Goal: Information Seeking & Learning: Learn about a topic

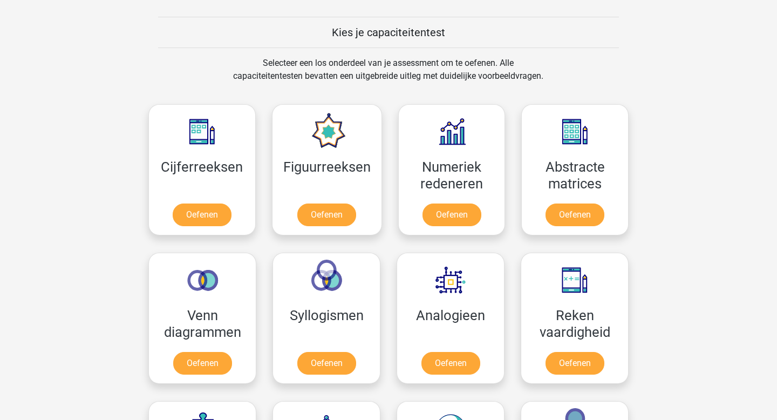
scroll to position [408, 0]
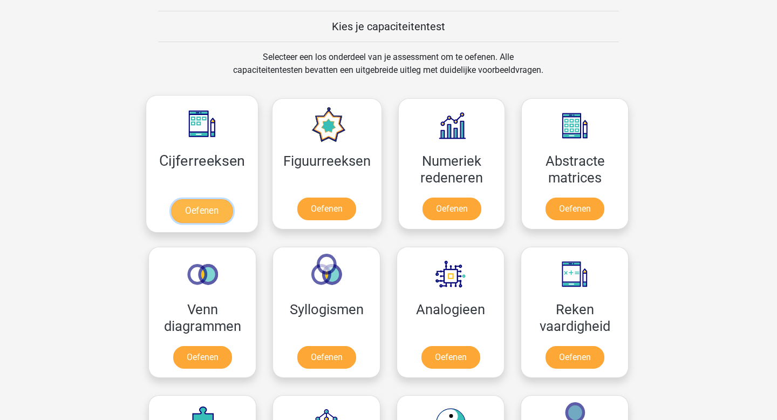
click at [201, 208] on link "Oefenen" at bounding box center [202, 211] width 62 height 24
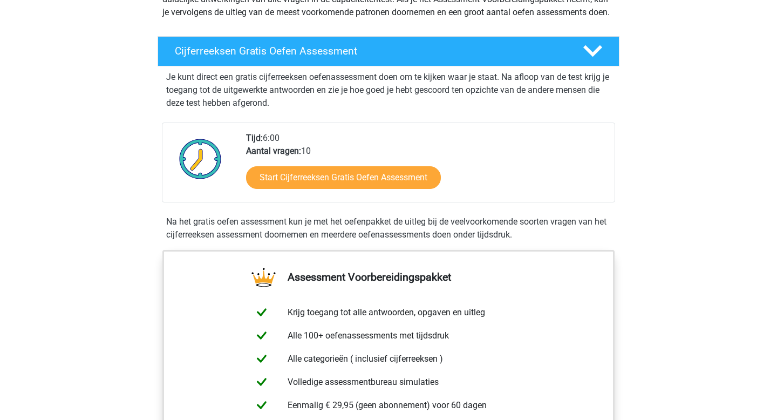
scroll to position [160, 0]
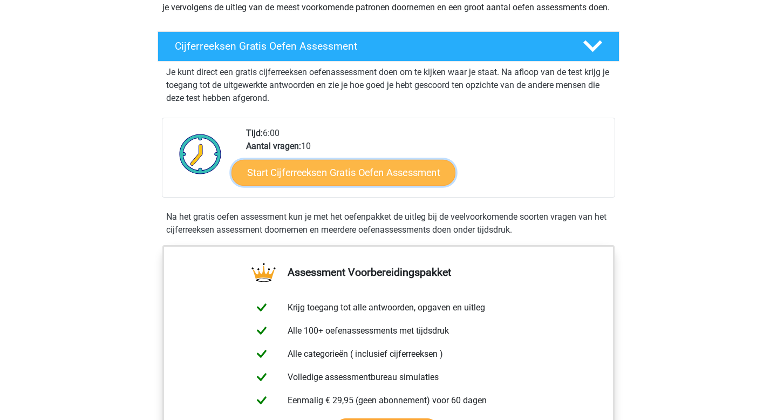
click at [331, 185] on link "Start Cijferreeksen Gratis Oefen Assessment" at bounding box center [344, 172] width 224 height 26
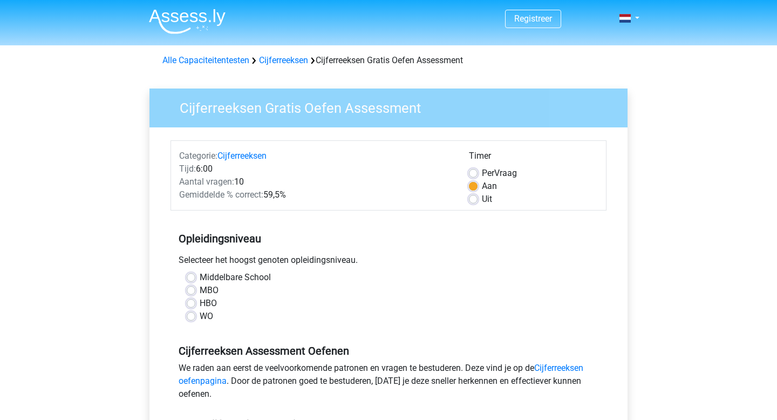
click at [213, 301] on label "HBO" at bounding box center [208, 303] width 17 height 13
click at [195, 301] on input "HBO" at bounding box center [191, 302] width 9 height 11
radio input "true"
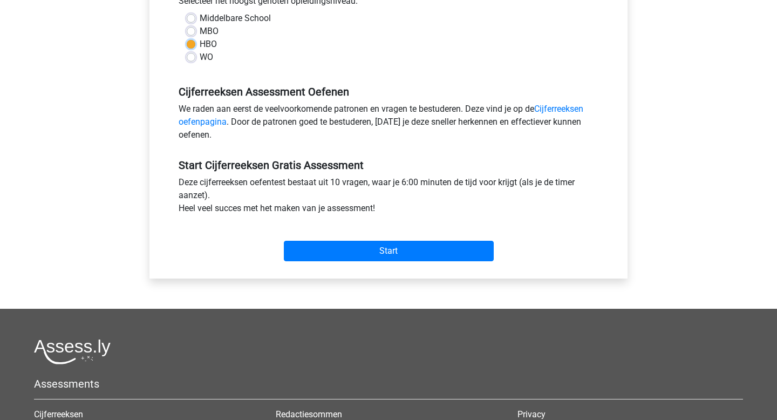
scroll to position [260, 0]
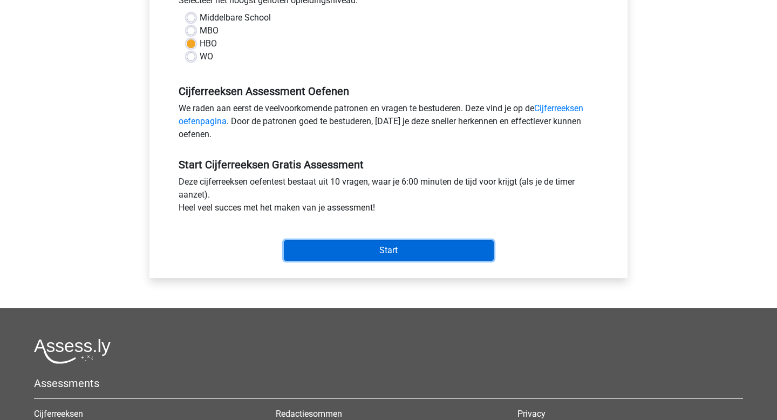
click at [400, 248] on input "Start" at bounding box center [389, 250] width 210 height 21
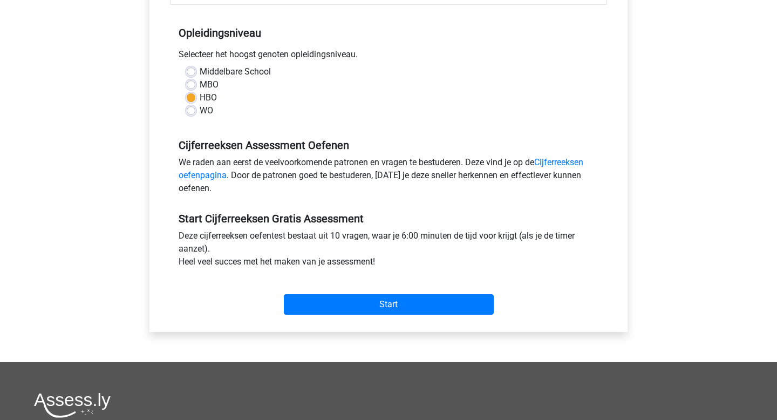
scroll to position [223, 0]
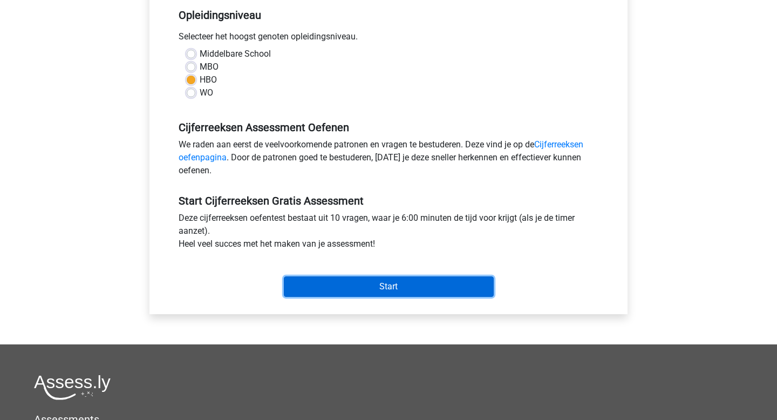
click at [363, 285] on input "Start" at bounding box center [389, 286] width 210 height 21
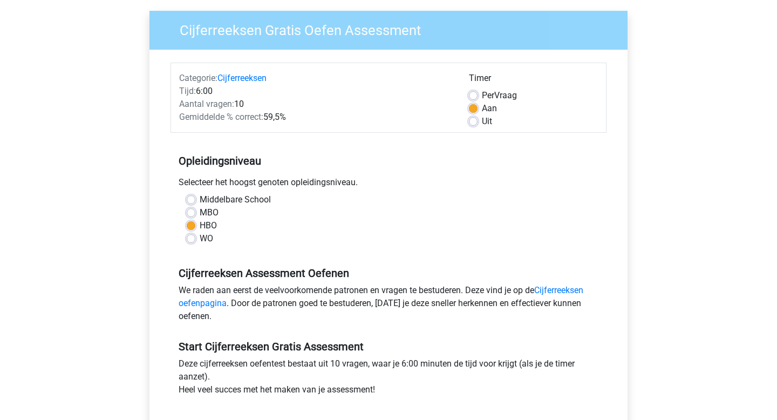
scroll to position [0, 0]
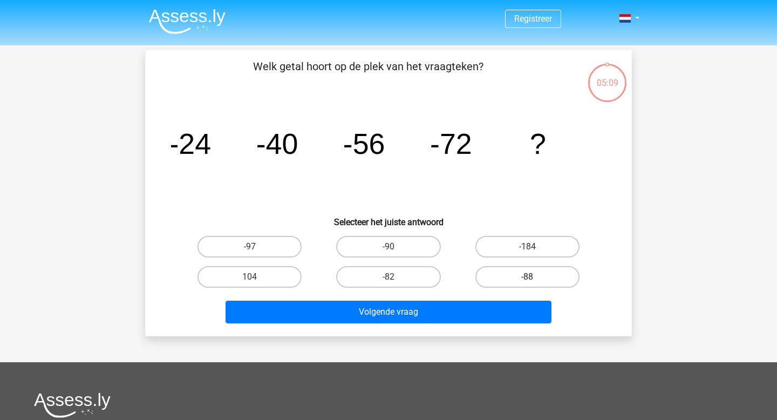
click at [513, 277] on label "-88" at bounding box center [527, 277] width 104 height 22
click at [527, 277] on input "-88" at bounding box center [530, 280] width 7 height 7
radio input "true"
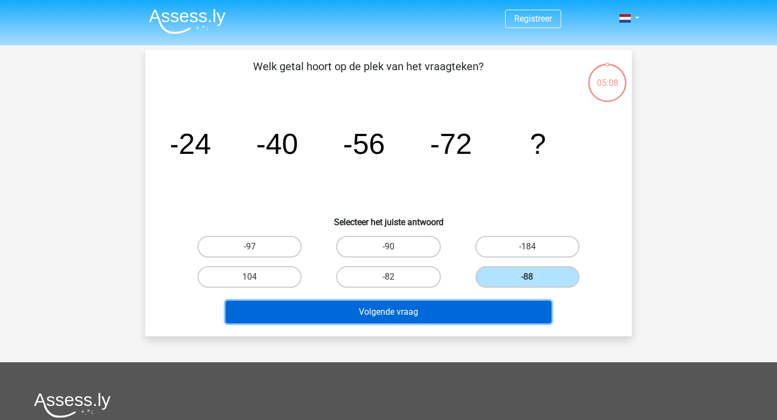
click at [438, 314] on button "Volgende vraag" at bounding box center [389, 312] width 326 height 23
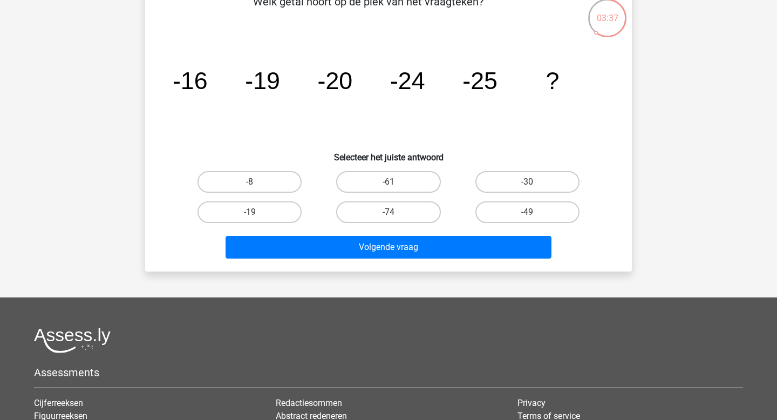
scroll to position [63, 0]
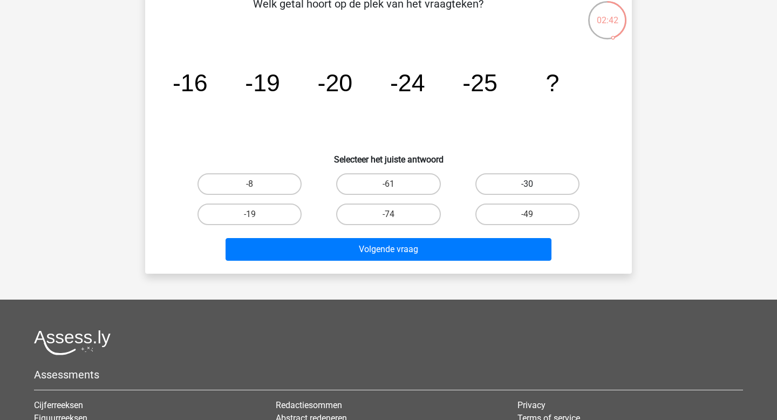
click at [511, 182] on label "-30" at bounding box center [527, 184] width 104 height 22
click at [527, 184] on input "-30" at bounding box center [530, 187] width 7 height 7
radio input "true"
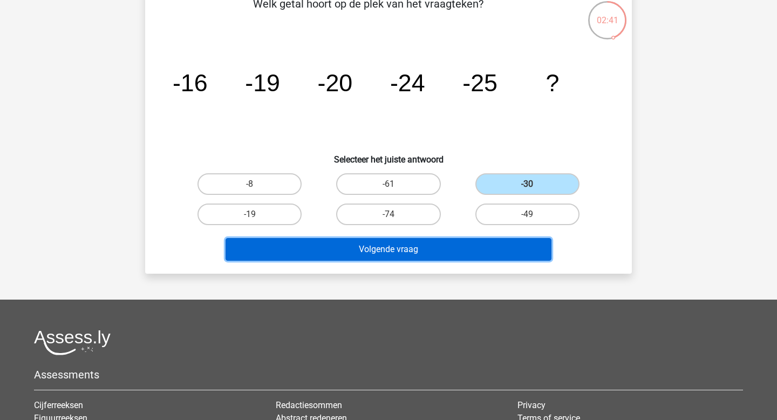
click at [403, 255] on button "Volgende vraag" at bounding box center [389, 249] width 326 height 23
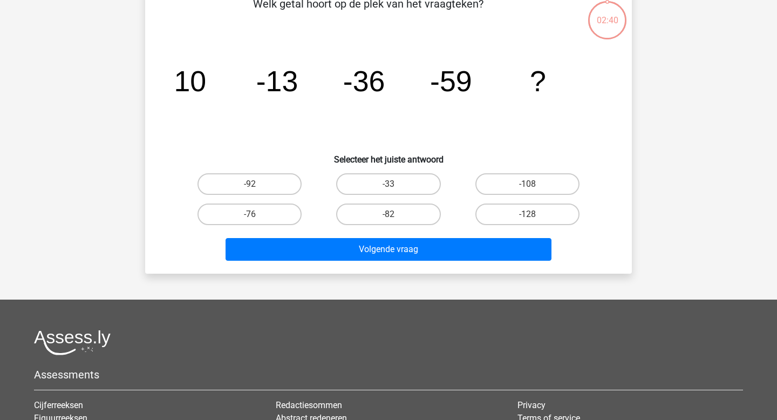
scroll to position [50, 0]
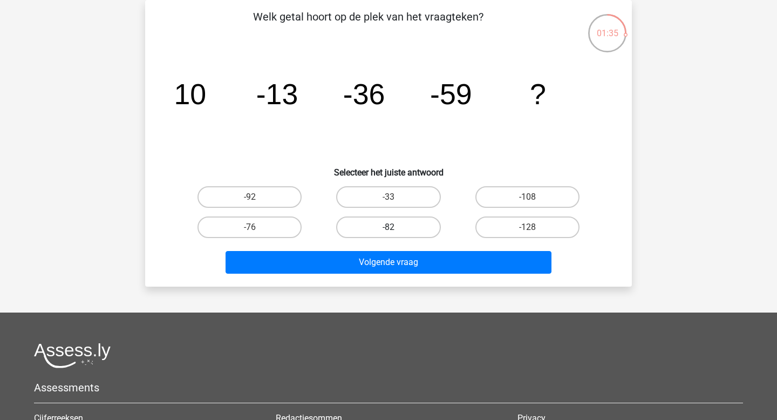
click at [390, 225] on label "-82" at bounding box center [388, 227] width 104 height 22
click at [390, 227] on input "-82" at bounding box center [392, 230] width 7 height 7
radio input "true"
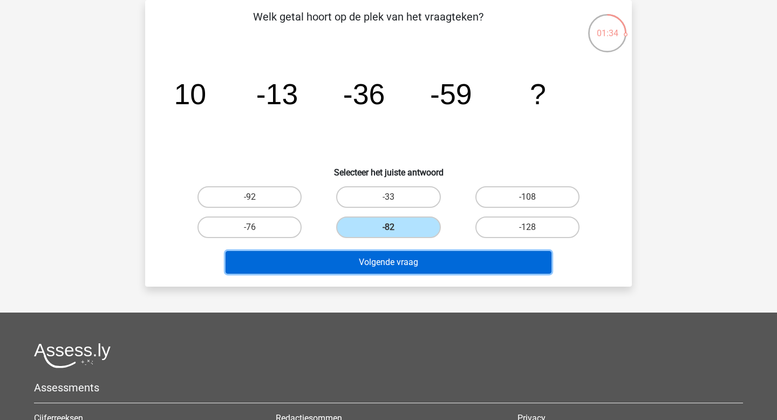
click at [392, 260] on button "Volgende vraag" at bounding box center [389, 262] width 326 height 23
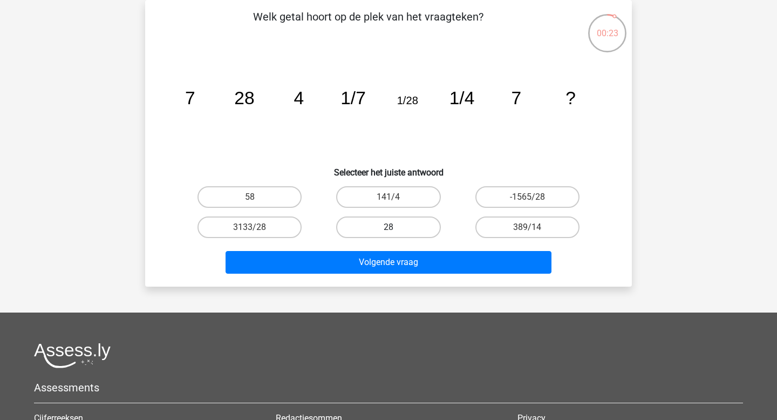
click at [400, 228] on label "28" at bounding box center [388, 227] width 104 height 22
click at [396, 228] on input "28" at bounding box center [392, 230] width 7 height 7
radio input "true"
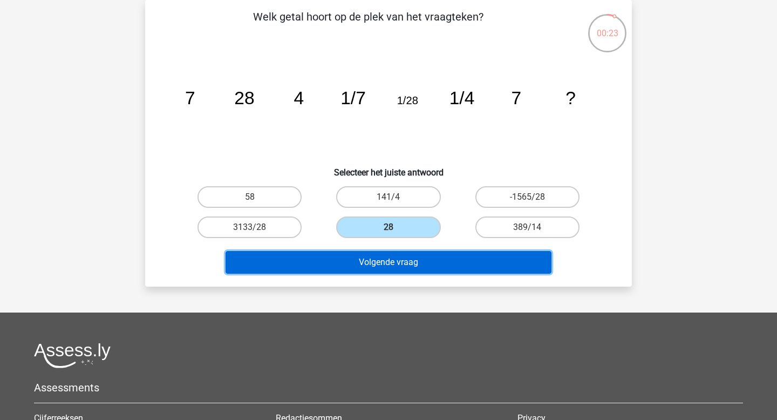
click at [399, 268] on button "Volgende vraag" at bounding box center [389, 262] width 326 height 23
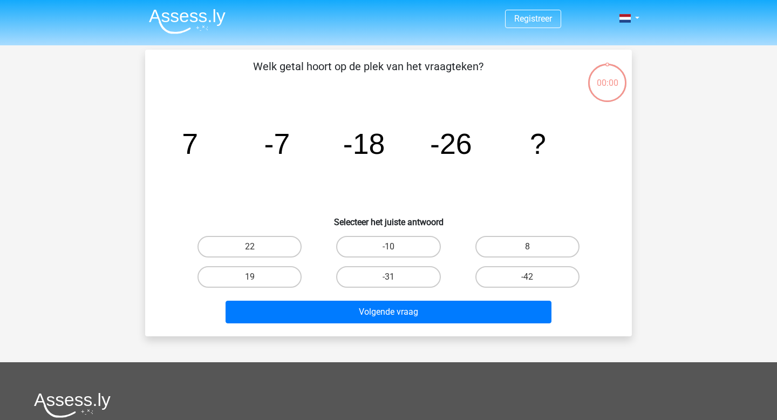
scroll to position [50, 0]
click at [371, 275] on label "-82" at bounding box center [388, 277] width 104 height 22
click at [389, 277] on input "-82" at bounding box center [392, 280] width 7 height 7
radio input "true"
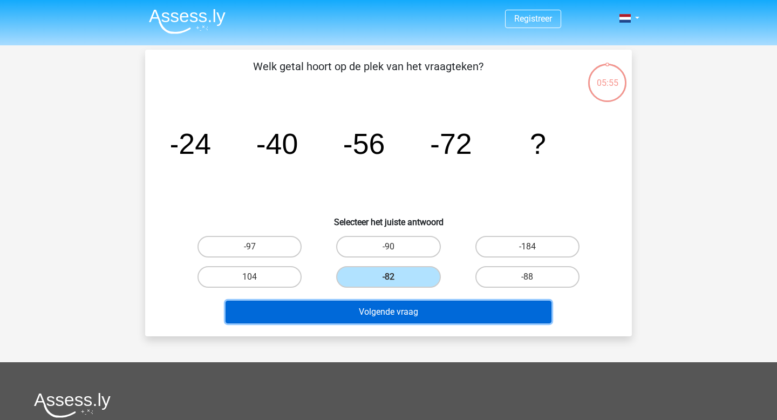
click at [372, 312] on button "Volgende vraag" at bounding box center [389, 312] width 326 height 23
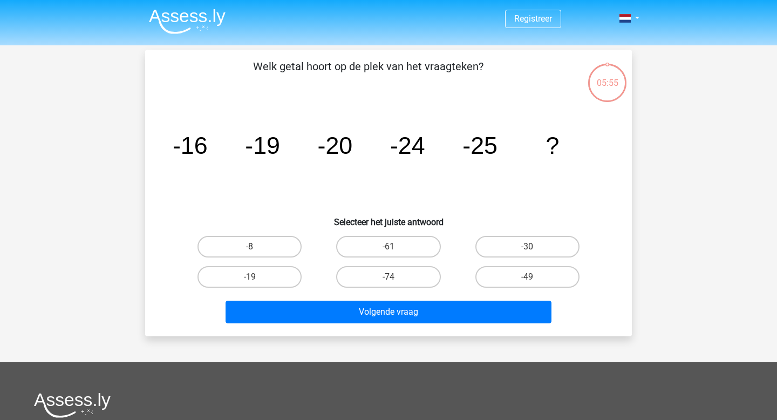
scroll to position [50, 0]
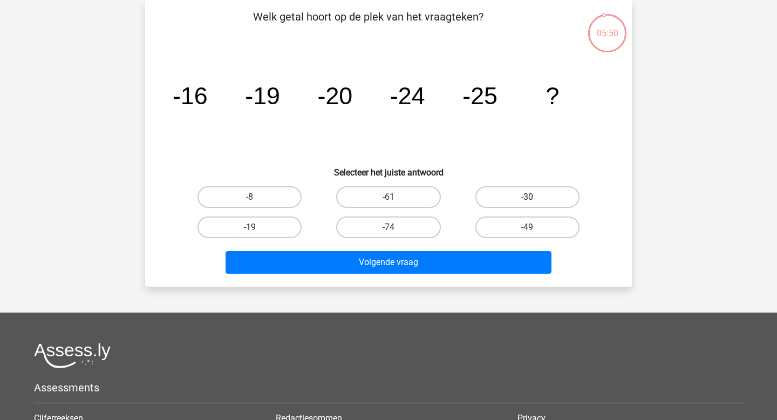
click at [534, 192] on label "-30" at bounding box center [527, 197] width 104 height 22
click at [534, 197] on input "-30" at bounding box center [530, 200] width 7 height 7
radio input "true"
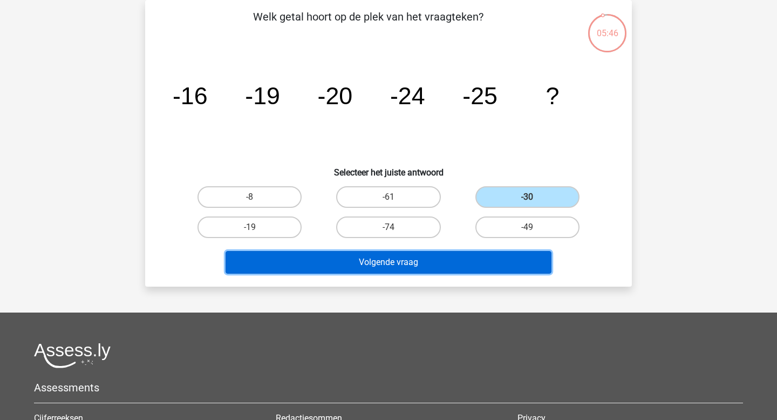
click at [447, 271] on button "Volgende vraag" at bounding box center [389, 262] width 326 height 23
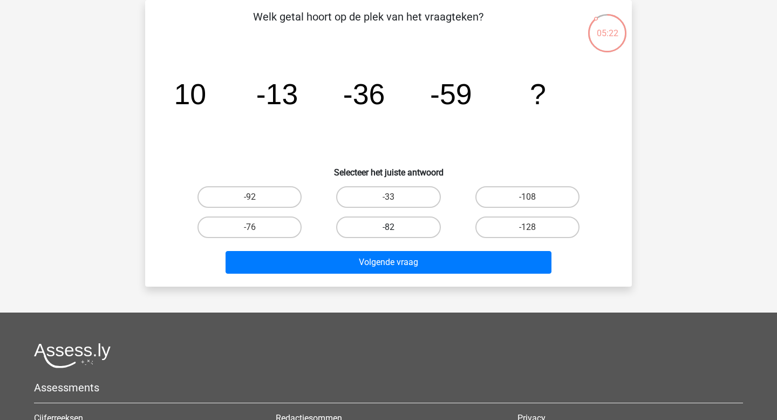
click at [405, 228] on label "-82" at bounding box center [388, 227] width 104 height 22
click at [396, 228] on input "-82" at bounding box center [392, 230] width 7 height 7
radio input "true"
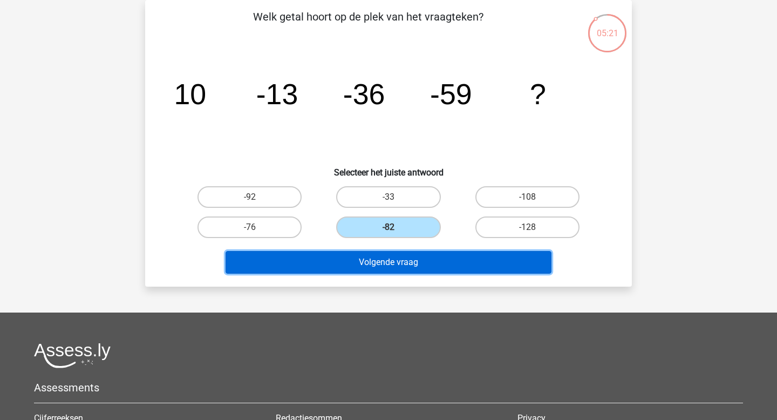
click at [406, 262] on button "Volgende vraag" at bounding box center [389, 262] width 326 height 23
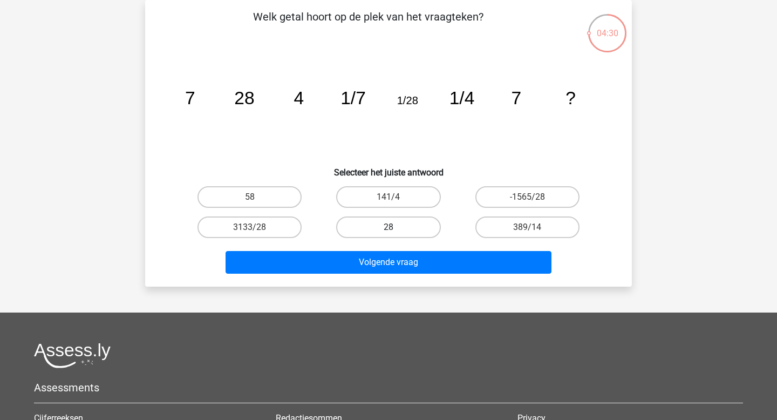
click at [396, 223] on label "28" at bounding box center [388, 227] width 104 height 22
click at [396, 227] on input "28" at bounding box center [392, 230] width 7 height 7
radio input "true"
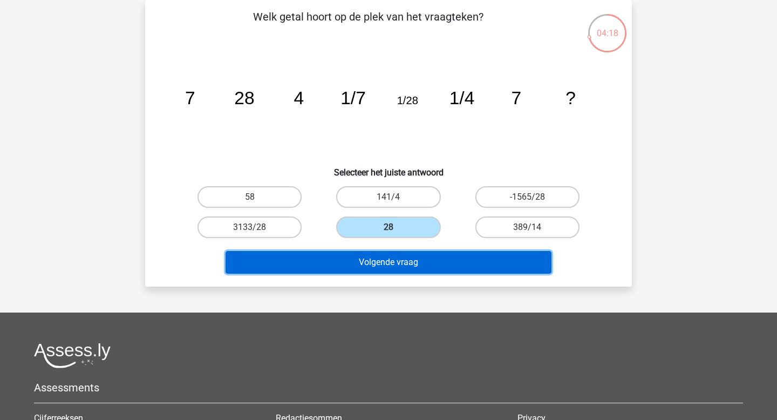
click at [396, 263] on button "Volgende vraag" at bounding box center [389, 262] width 326 height 23
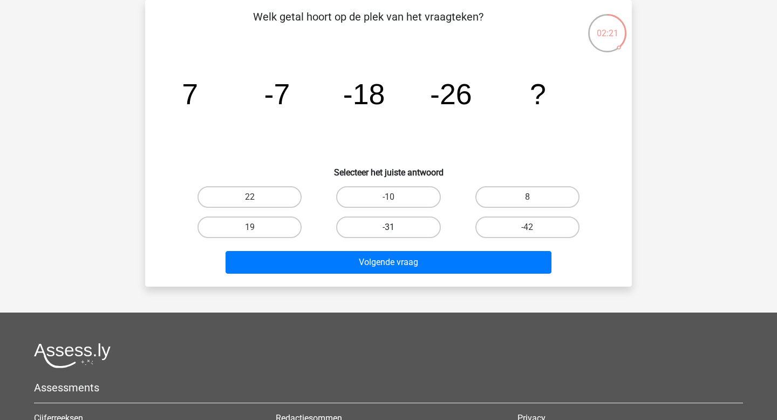
click at [404, 226] on label "-31" at bounding box center [388, 227] width 104 height 22
click at [396, 227] on input "-31" at bounding box center [392, 230] width 7 height 7
radio input "true"
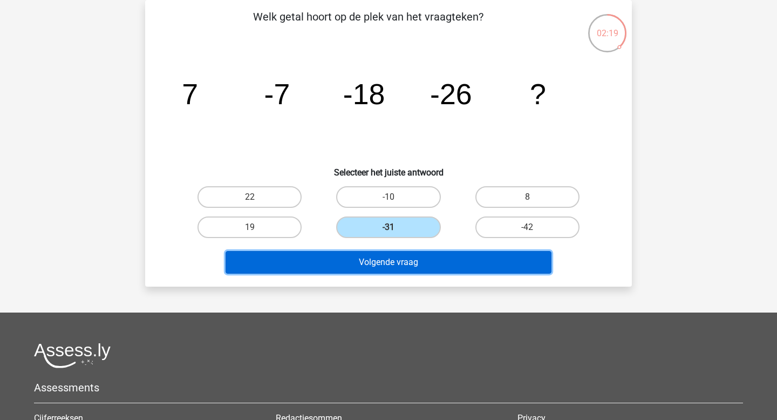
click at [398, 262] on button "Volgende vraag" at bounding box center [389, 262] width 326 height 23
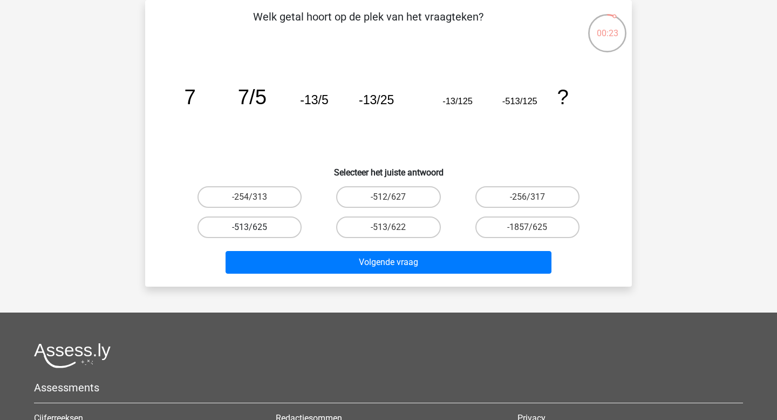
click at [273, 225] on label "-513/625" at bounding box center [250, 227] width 104 height 22
click at [257, 227] on input "-513/625" at bounding box center [253, 230] width 7 height 7
radio input "true"
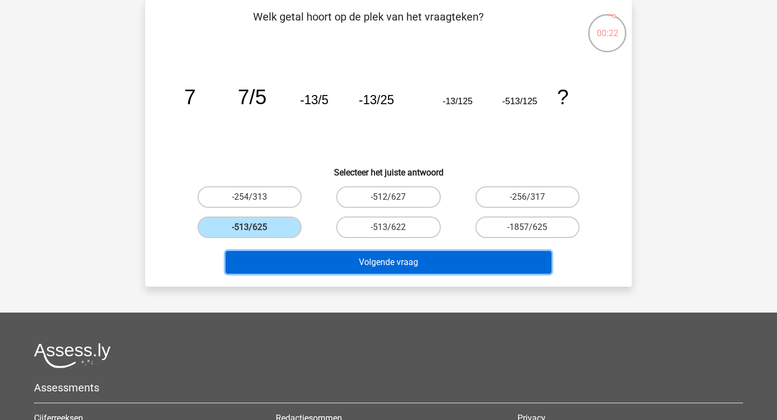
click at [375, 261] on button "Volgende vraag" at bounding box center [389, 262] width 326 height 23
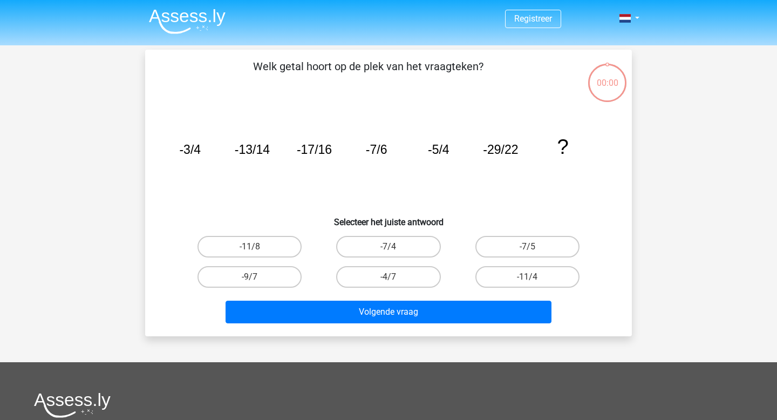
scroll to position [50, 0]
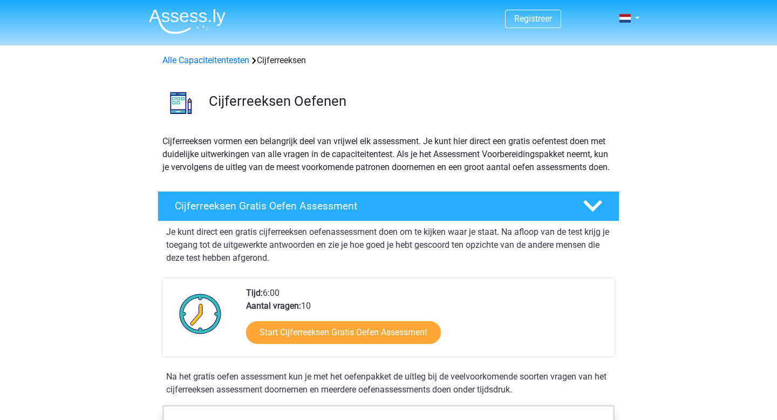
scroll to position [160, 0]
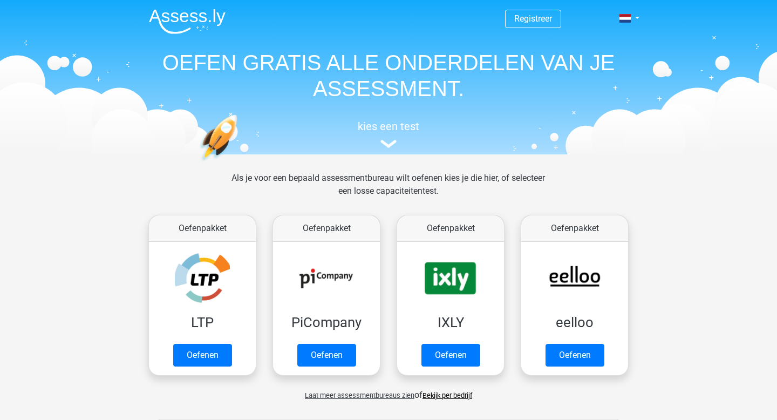
scroll to position [408, 0]
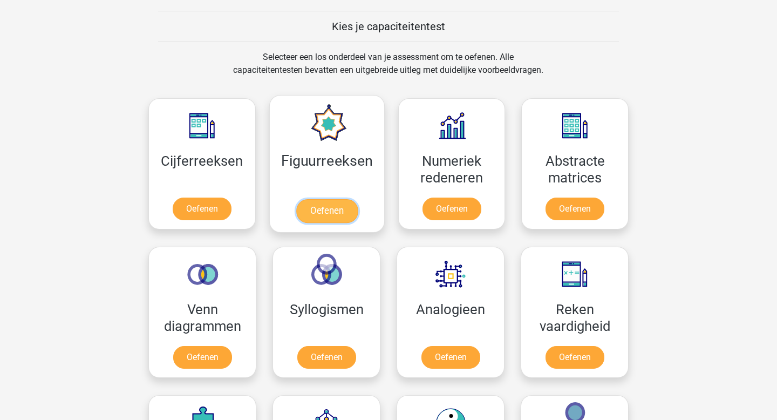
click at [330, 206] on link "Oefenen" at bounding box center [327, 211] width 62 height 24
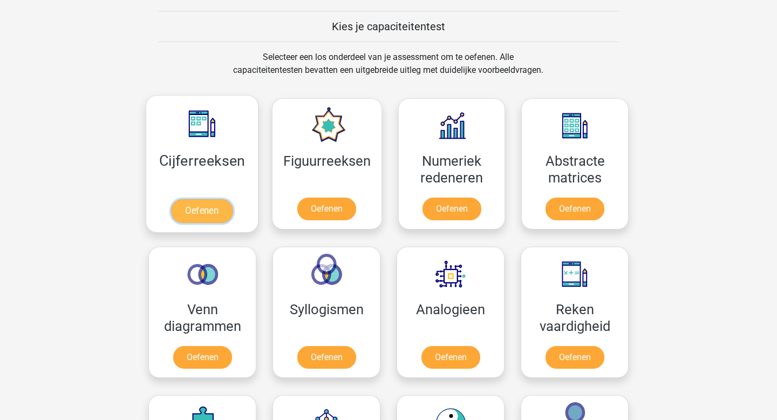
click at [204, 210] on link "Oefenen" at bounding box center [202, 211] width 62 height 24
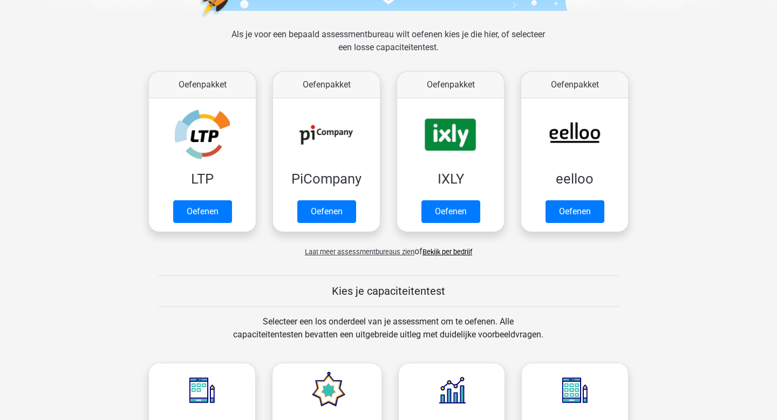
scroll to position [122, 0]
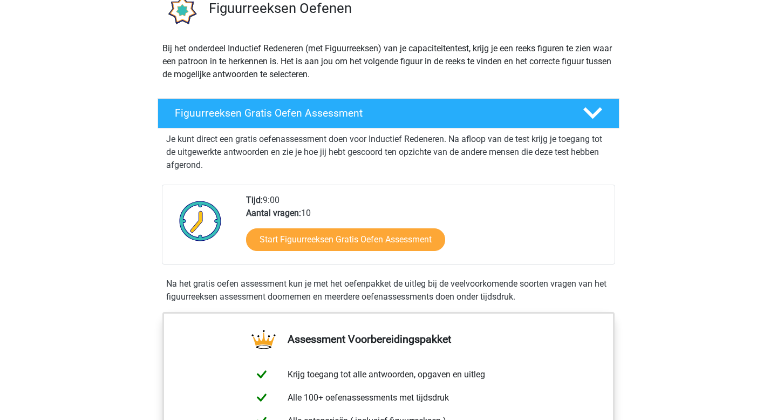
scroll to position [107, 0]
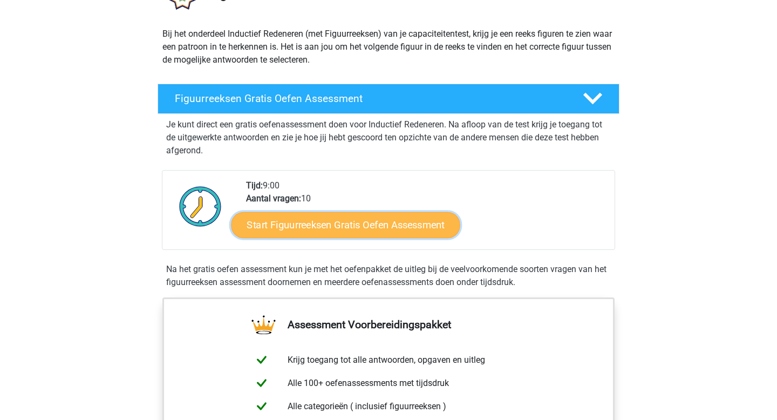
click at [337, 227] on link "Start Figuurreeksen Gratis Oefen Assessment" at bounding box center [346, 225] width 229 height 26
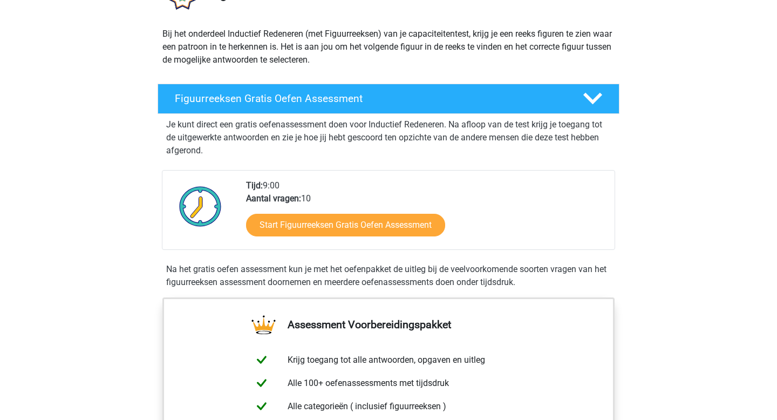
scroll to position [0, 0]
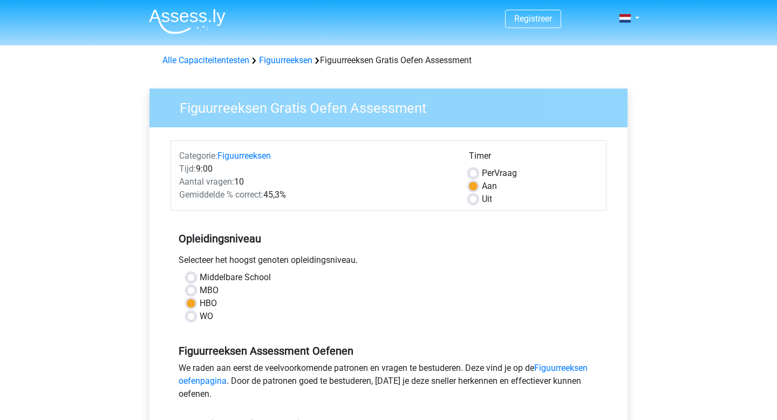
click at [482, 200] on label "Uit" at bounding box center [487, 199] width 10 height 13
click at [472, 200] on input "Uit" at bounding box center [473, 198] width 9 height 11
radio input "true"
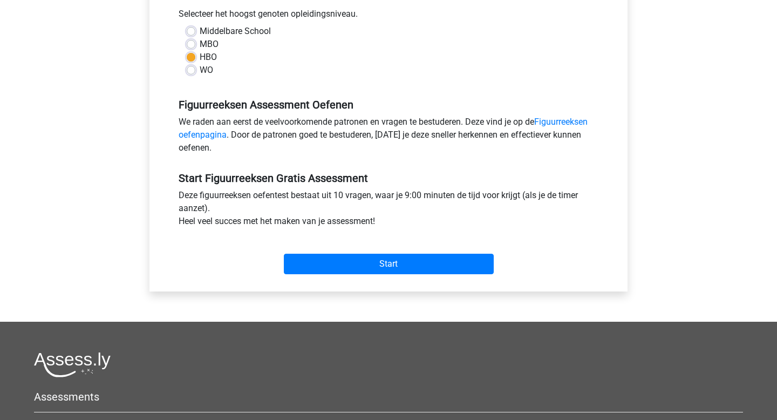
scroll to position [249, 0]
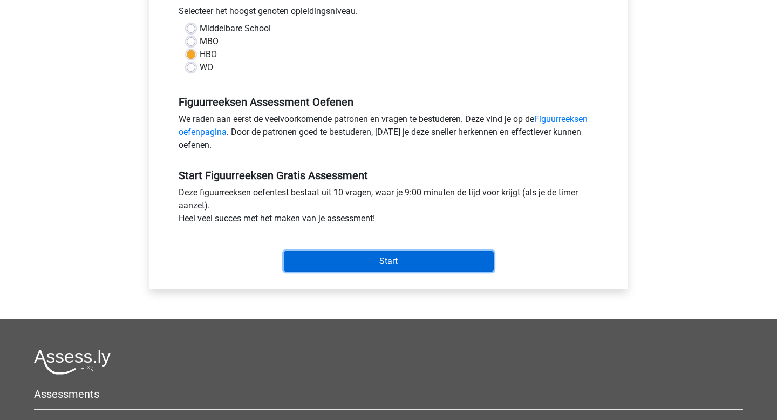
click at [379, 259] on input "Start" at bounding box center [389, 261] width 210 height 21
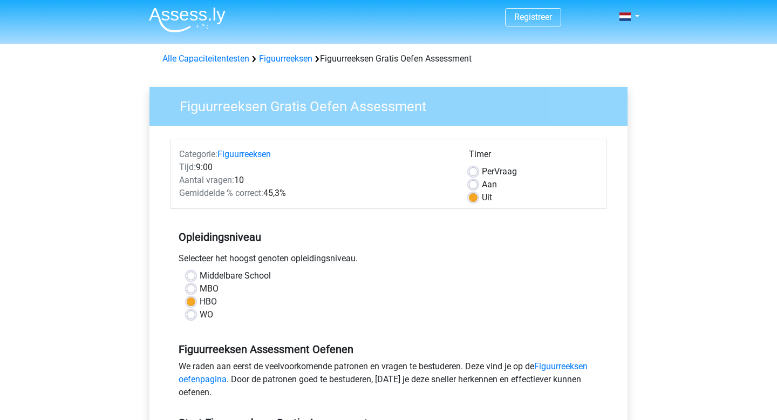
scroll to position [0, 0]
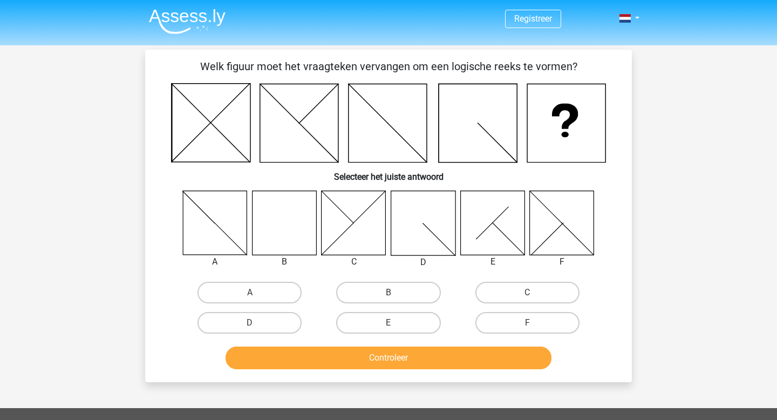
click at [287, 230] on icon at bounding box center [284, 222] width 64 height 64
click at [369, 292] on label "B" at bounding box center [388, 293] width 104 height 22
click at [389, 292] on input "B" at bounding box center [392, 295] width 7 height 7
radio input "true"
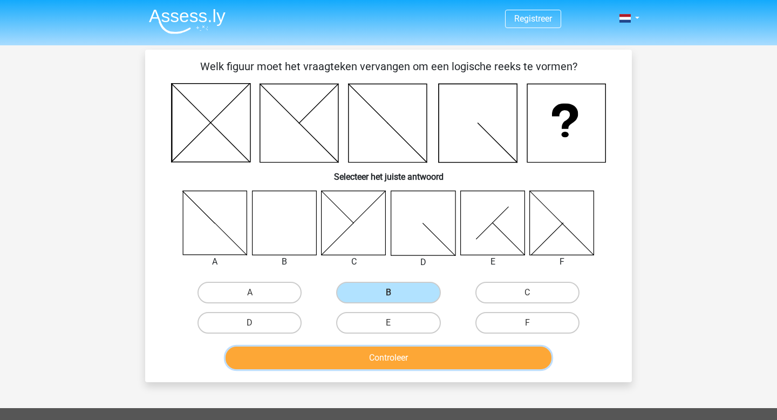
click at [383, 356] on button "Controleer" at bounding box center [389, 357] width 326 height 23
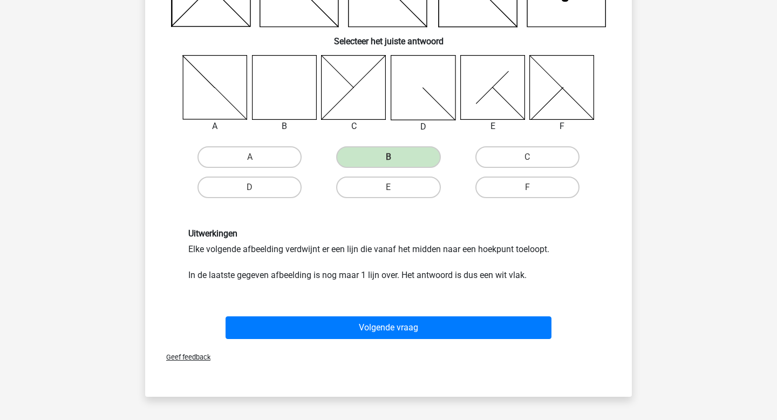
scroll to position [134, 0]
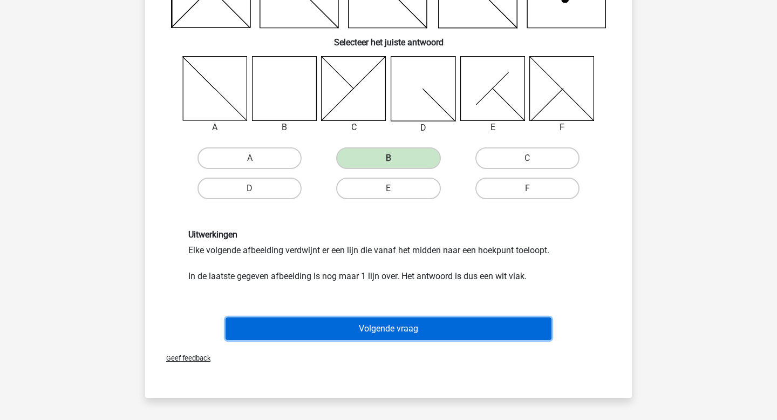
click at [382, 328] on button "Volgende vraag" at bounding box center [389, 328] width 326 height 23
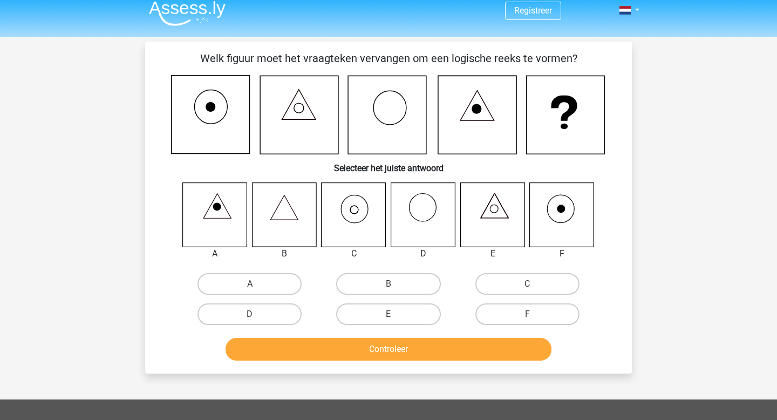
scroll to position [3, 0]
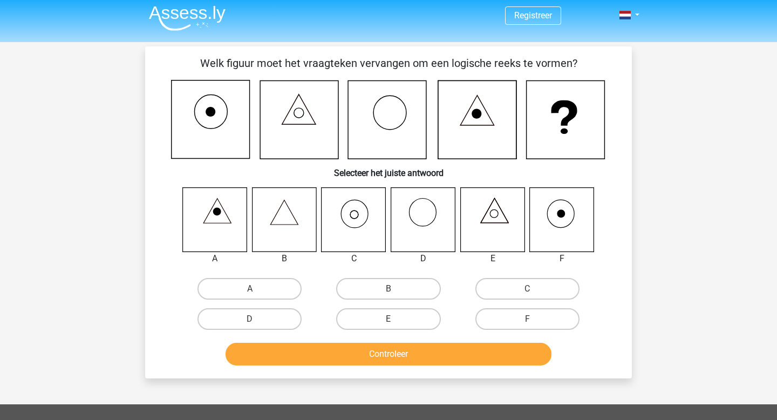
click at [362, 225] on icon at bounding box center [355, 214] width 27 height 28
click at [358, 218] on icon at bounding box center [354, 219] width 64 height 64
click at [485, 284] on label "C" at bounding box center [527, 289] width 104 height 22
click at [527, 289] on input "C" at bounding box center [530, 292] width 7 height 7
radio input "true"
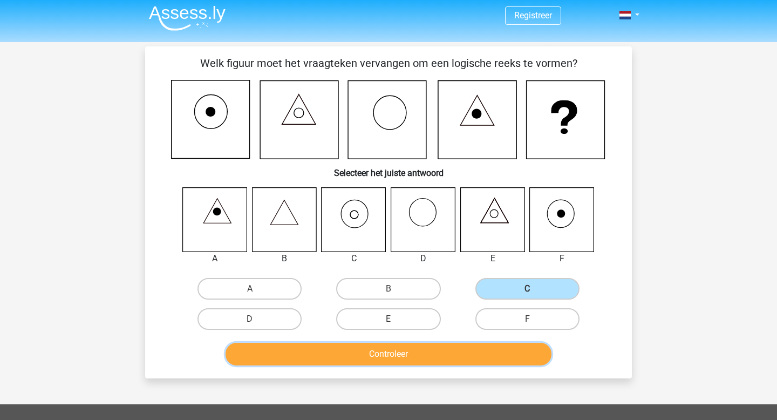
click at [442, 357] on button "Controleer" at bounding box center [389, 354] width 326 height 23
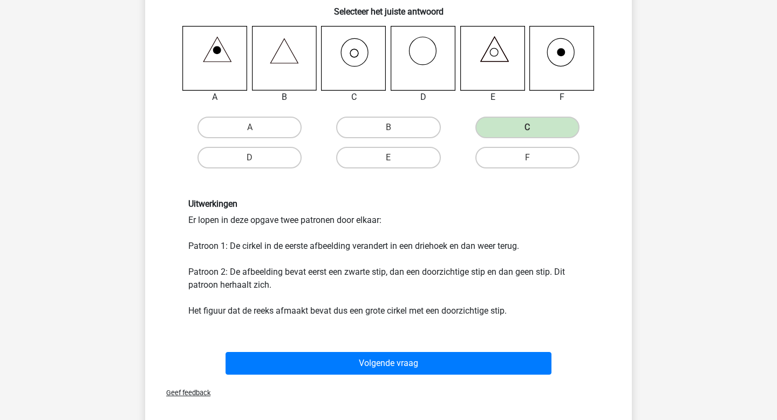
scroll to position [168, 0]
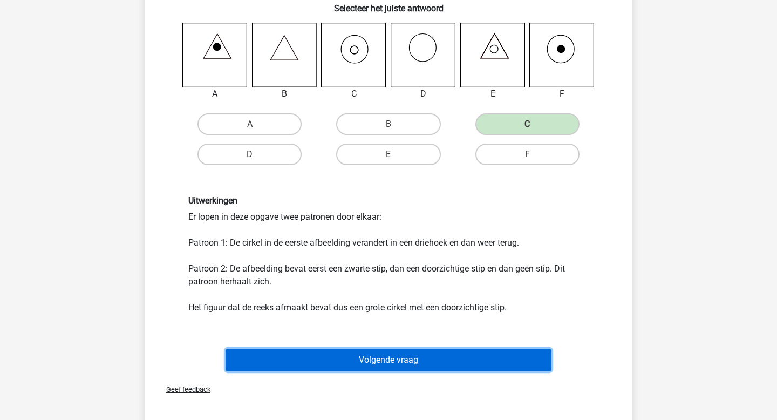
click at [403, 360] on button "Volgende vraag" at bounding box center [389, 360] width 326 height 23
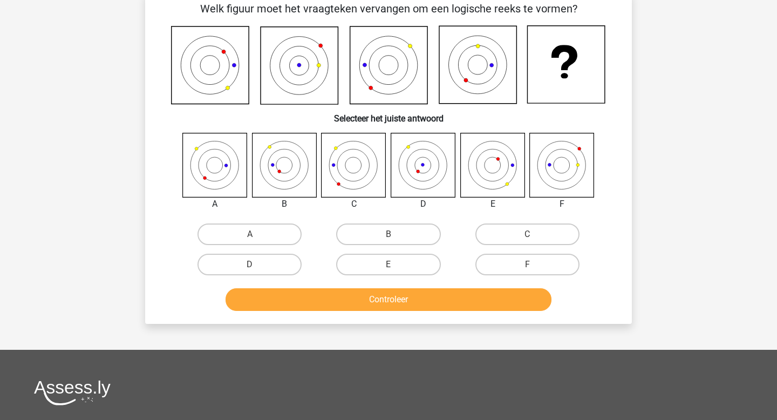
scroll to position [50, 0]
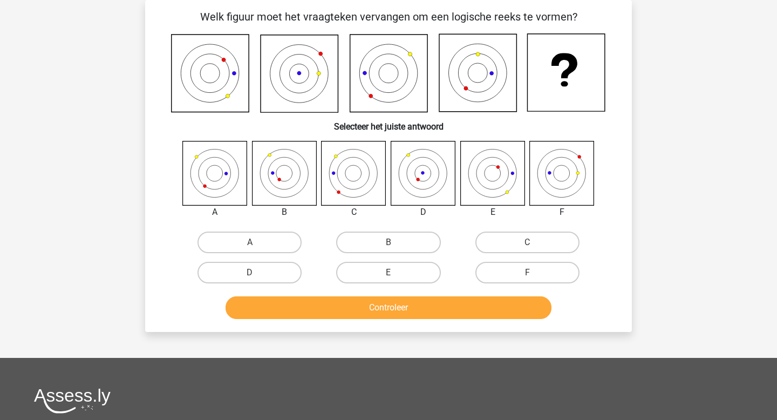
click at [352, 193] on icon at bounding box center [354, 173] width 64 height 64
click at [481, 247] on label "C" at bounding box center [527, 243] width 104 height 22
click at [527, 247] on input "C" at bounding box center [530, 245] width 7 height 7
radio input "true"
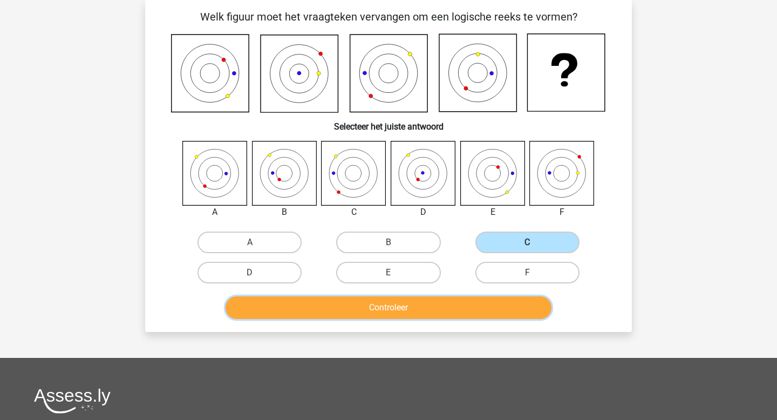
click at [398, 307] on button "Controleer" at bounding box center [389, 307] width 326 height 23
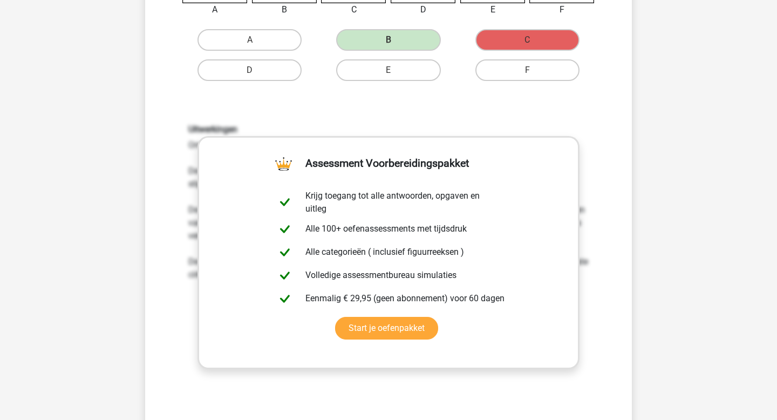
scroll to position [253, 0]
click at [491, 115] on div "Uitwerkingen Om het antwoord te vinden, moet uitgezocht worden welk patroon de …" at bounding box center [388, 265] width 452 height 335
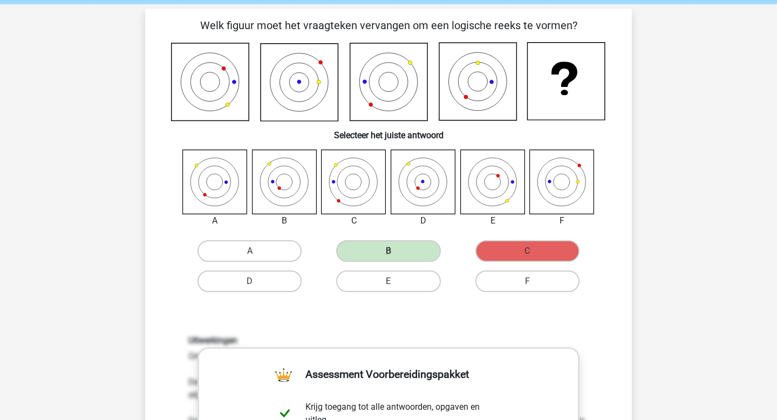
scroll to position [0, 0]
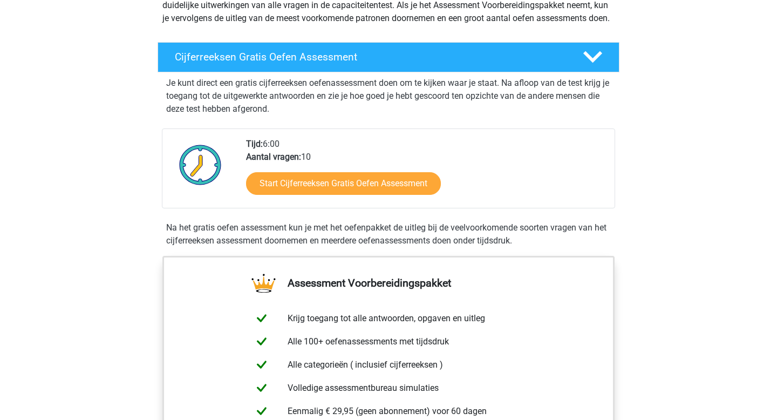
scroll to position [154, 0]
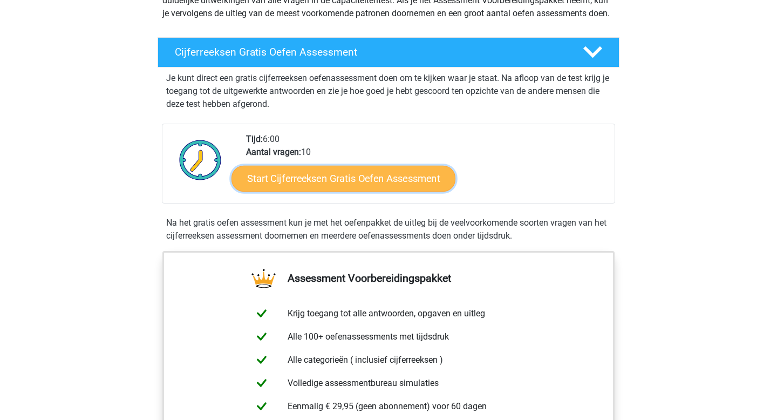
click at [338, 191] on link "Start Cijferreeksen Gratis Oefen Assessment" at bounding box center [344, 178] width 224 height 26
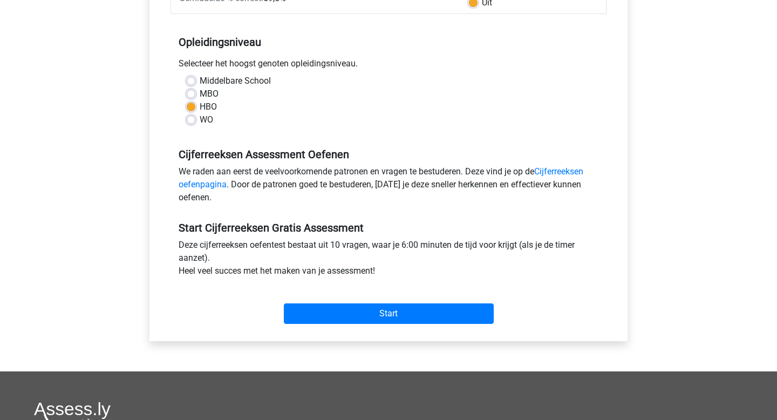
scroll to position [199, 0]
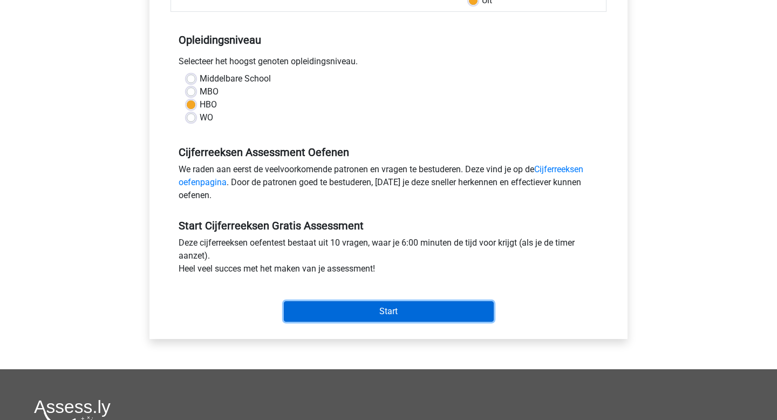
click at [390, 309] on input "Start" at bounding box center [389, 311] width 210 height 21
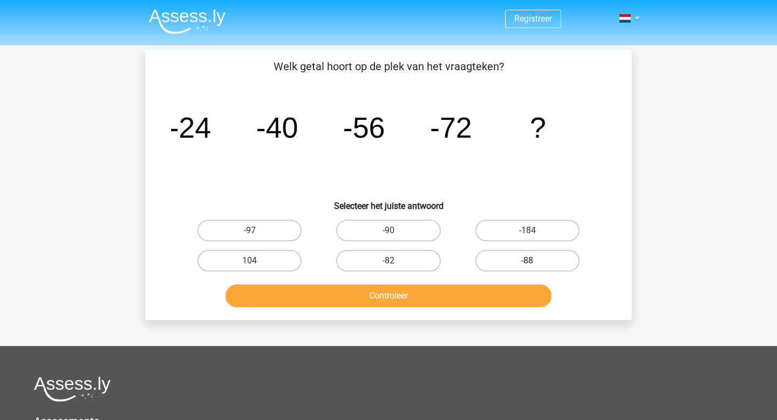
click at [522, 260] on label "-88" at bounding box center [527, 261] width 104 height 22
click at [527, 261] on input "-88" at bounding box center [530, 264] width 7 height 7
radio input "true"
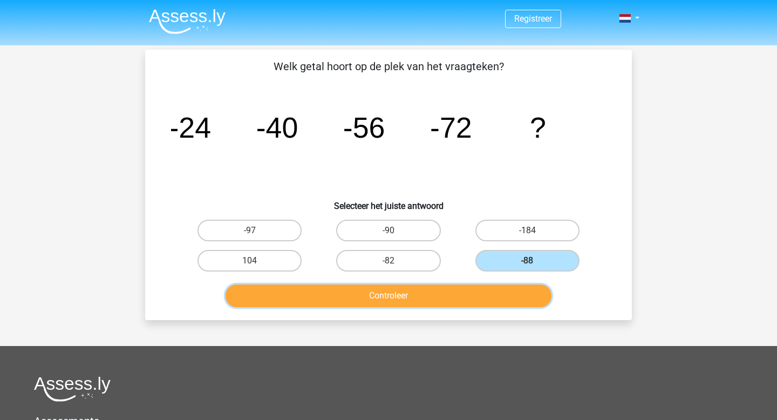
click at [433, 295] on button "Controleer" at bounding box center [389, 295] width 326 height 23
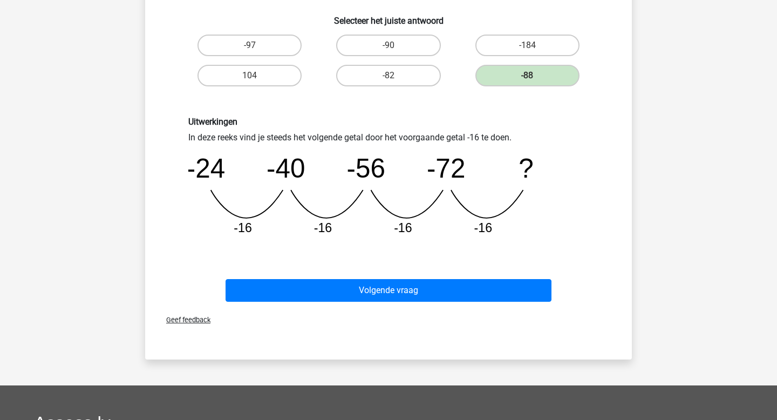
scroll to position [188, 0]
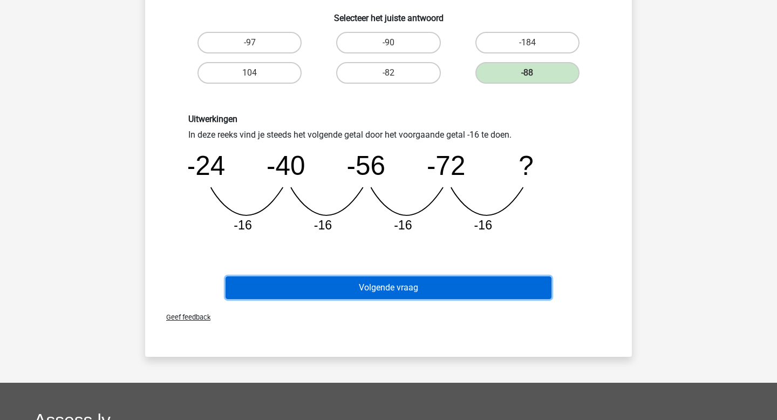
click at [405, 288] on button "Volgende vraag" at bounding box center [389, 287] width 326 height 23
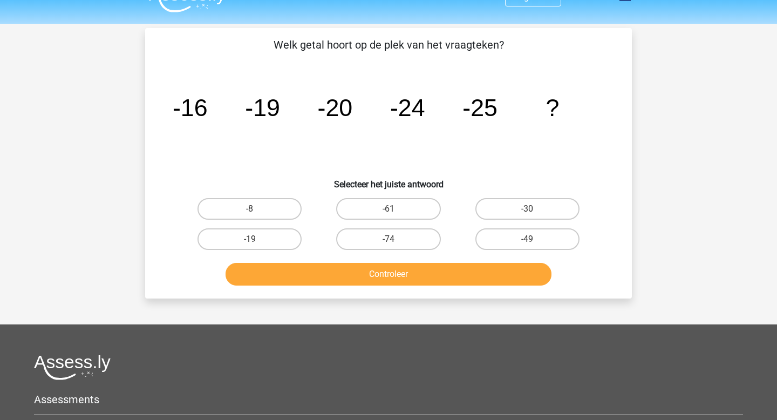
scroll to position [0, 0]
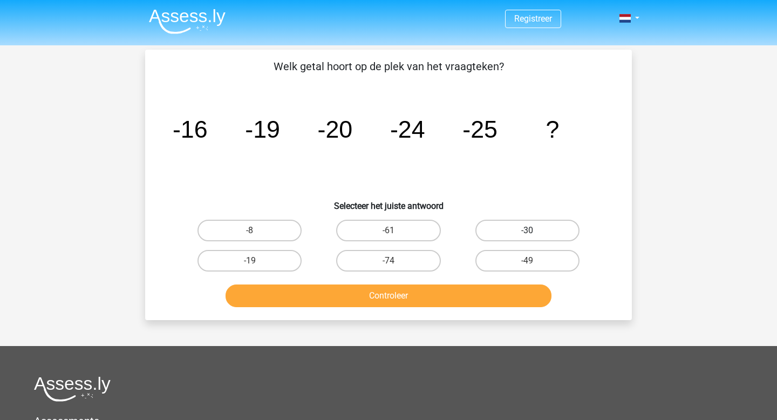
click at [530, 228] on label "-30" at bounding box center [527, 231] width 104 height 22
click at [530, 230] on input "-30" at bounding box center [530, 233] width 7 height 7
radio input "true"
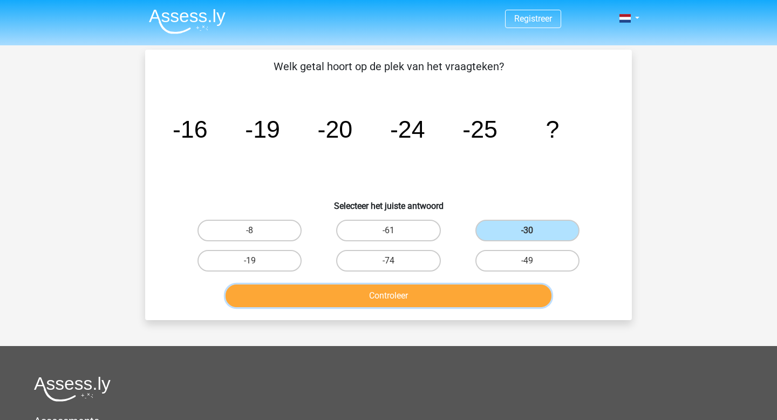
click at [409, 296] on button "Controleer" at bounding box center [389, 295] width 326 height 23
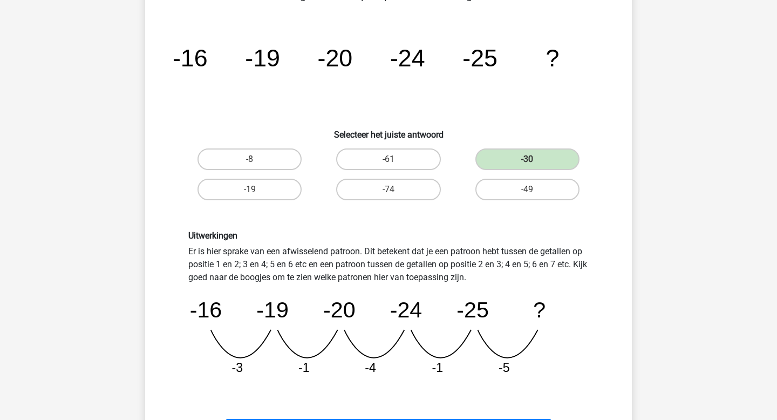
scroll to position [72, 0]
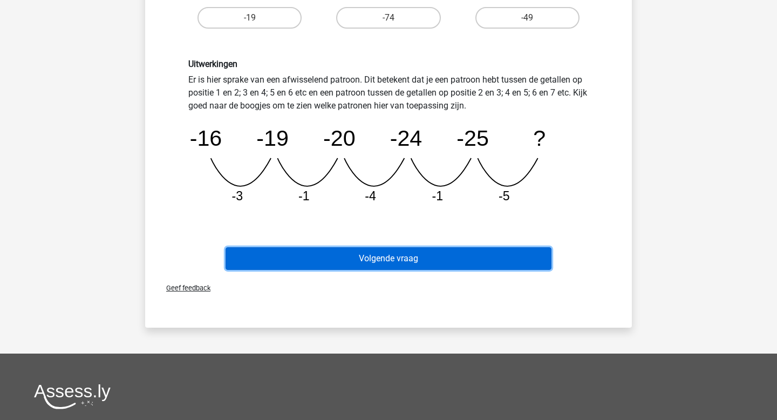
click at [383, 255] on button "Volgende vraag" at bounding box center [389, 258] width 326 height 23
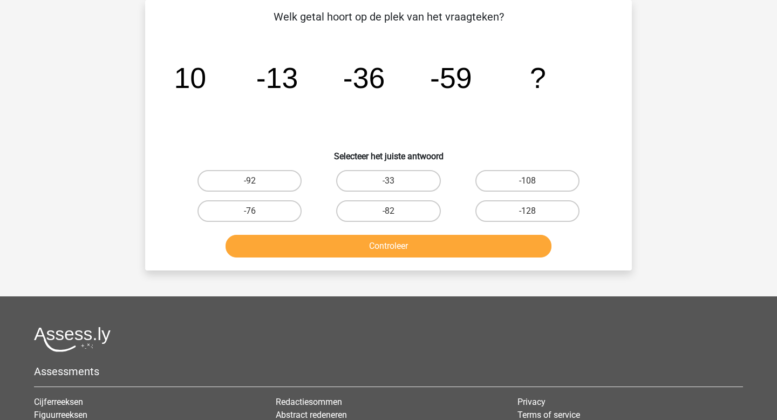
scroll to position [0, 0]
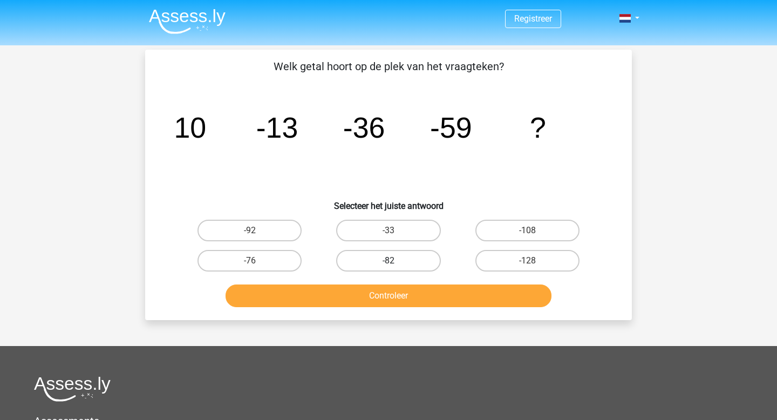
click at [418, 260] on label "-82" at bounding box center [388, 261] width 104 height 22
click at [396, 261] on input "-82" at bounding box center [392, 264] width 7 height 7
radio input "true"
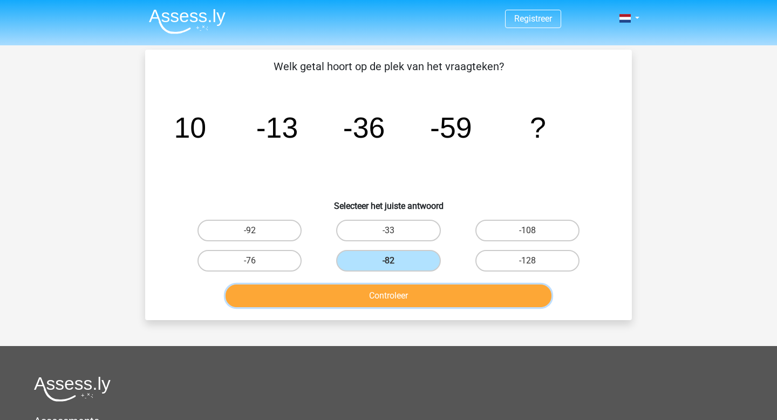
click at [407, 302] on button "Controleer" at bounding box center [389, 295] width 326 height 23
